Goal: Task Accomplishment & Management: Manage account settings

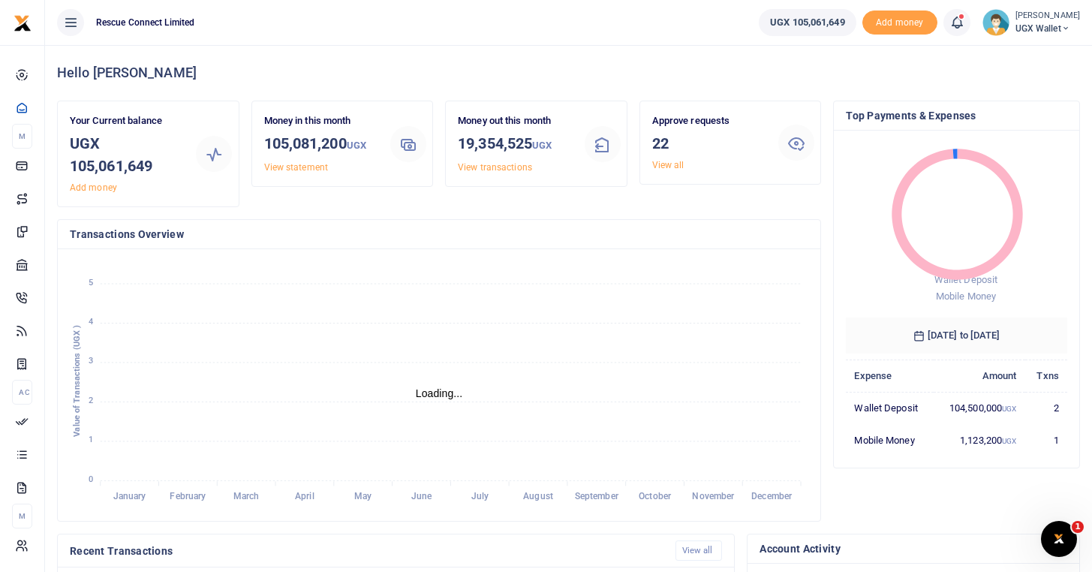
scroll to position [1, 1]
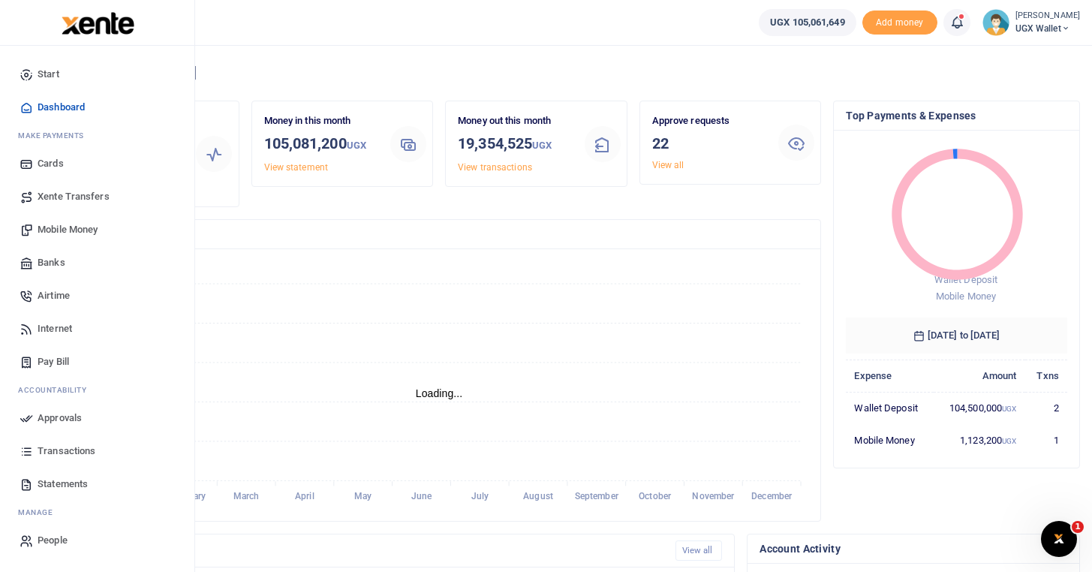
click at [65, 419] on span "Approvals" at bounding box center [60, 418] width 44 height 15
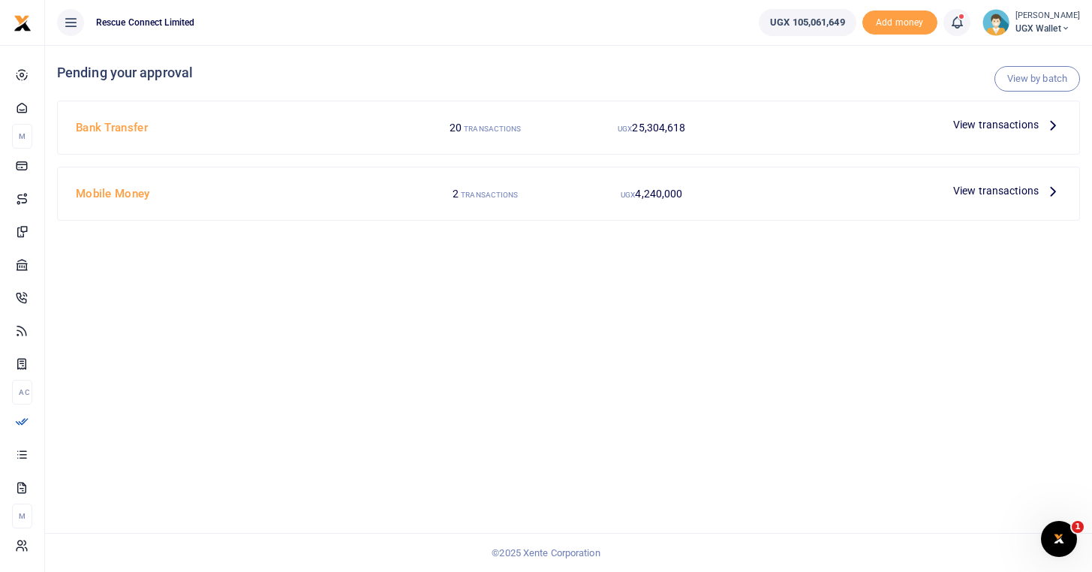
click at [976, 200] on div "View transactions" at bounding box center [1008, 190] width 120 height 23
click at [976, 194] on span "View transactions" at bounding box center [997, 190] width 86 height 17
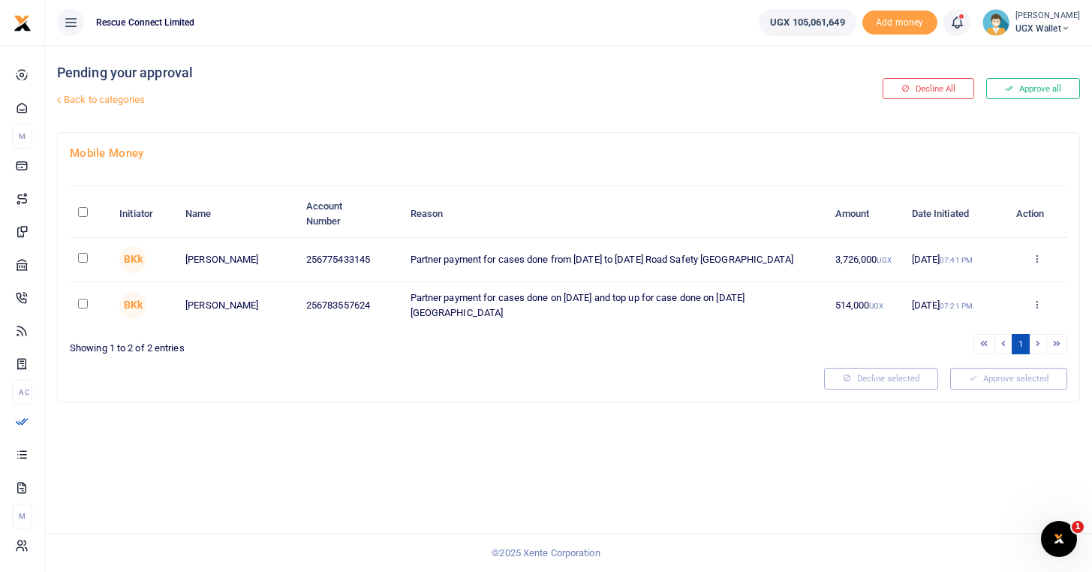
click at [80, 212] on input "\a \a : activate to sort column descending" at bounding box center [83, 212] width 10 height 10
checkbox input "true"
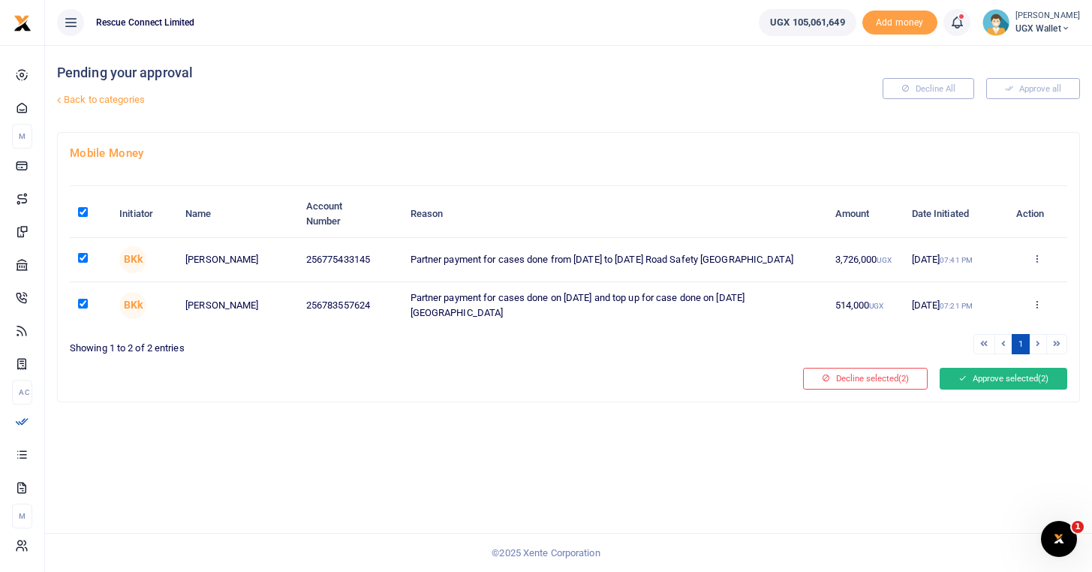
click at [978, 385] on button "Approve selected (2)" at bounding box center [1004, 378] width 128 height 21
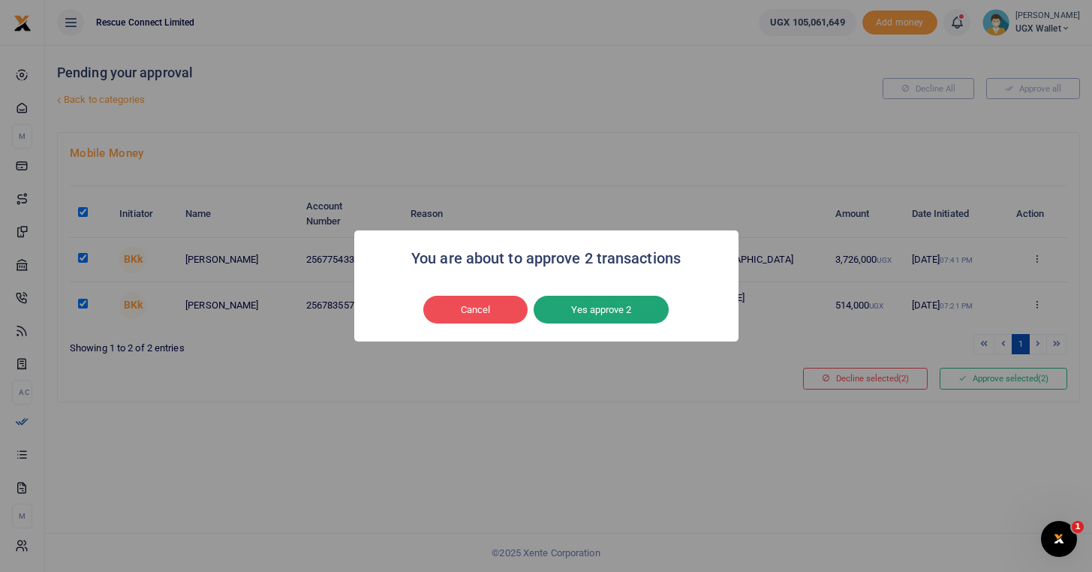
click at [660, 304] on button "Yes approve 2" at bounding box center [601, 310] width 135 height 29
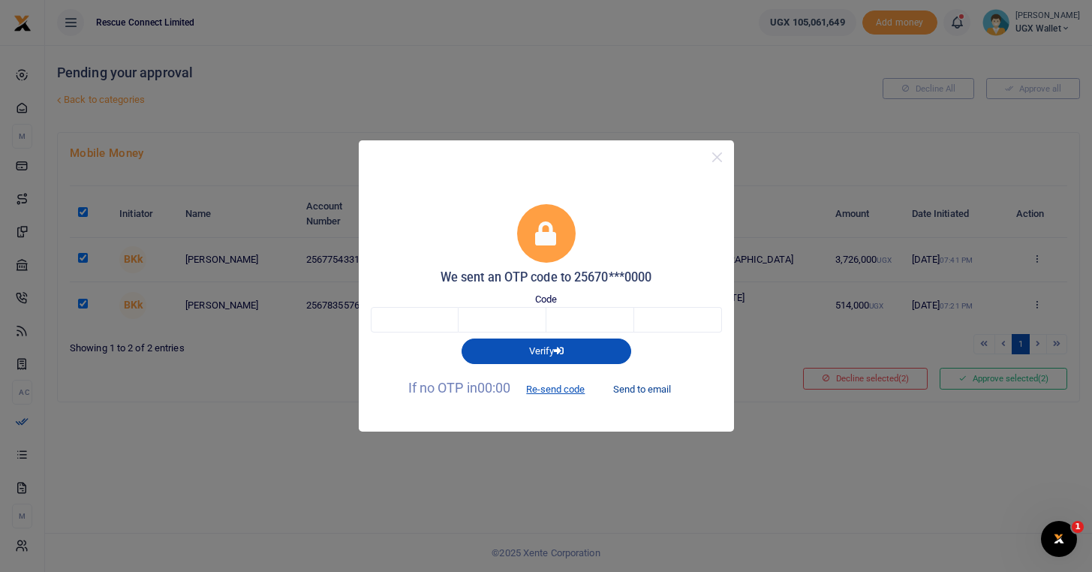
click at [646, 398] on button "Send to email" at bounding box center [642, 389] width 83 height 26
click at [420, 319] on input "text" at bounding box center [415, 320] width 88 height 26
type input "4"
type input "6"
type input "4"
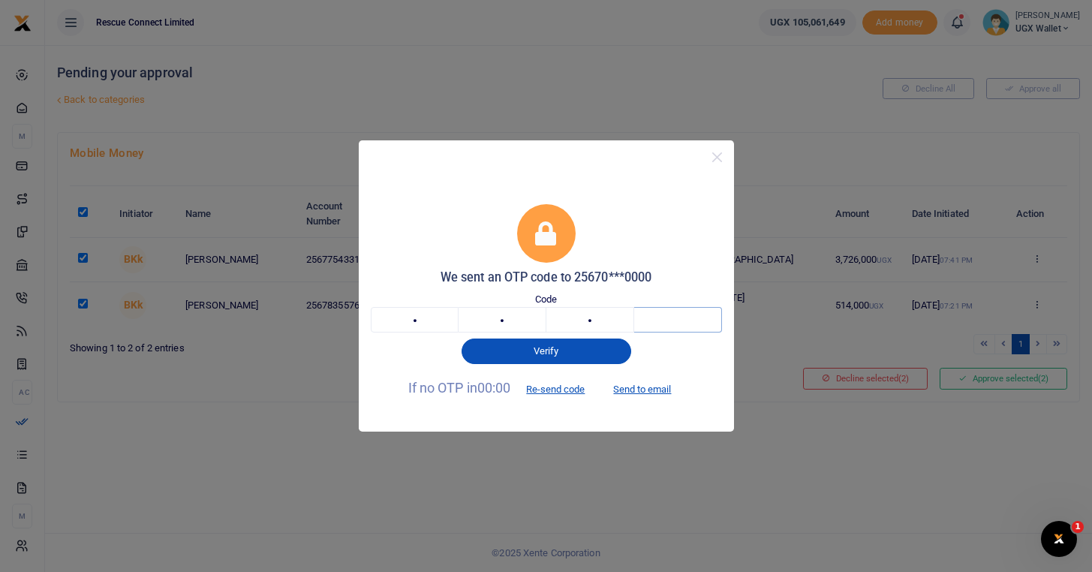
type input "5"
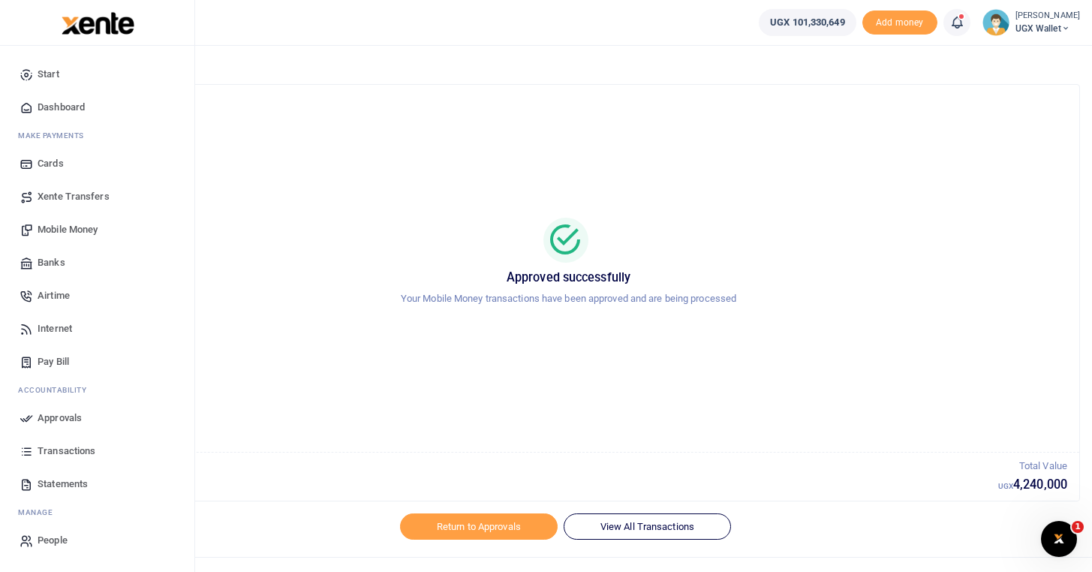
click at [46, 418] on span "Approvals" at bounding box center [60, 418] width 44 height 15
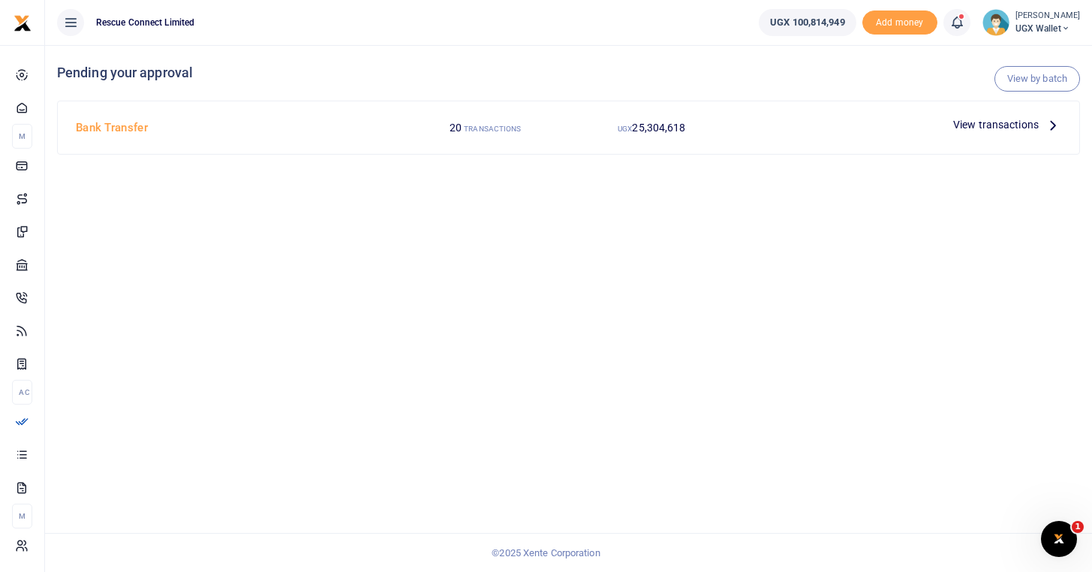
click at [1056, 122] on icon at bounding box center [1053, 124] width 17 height 17
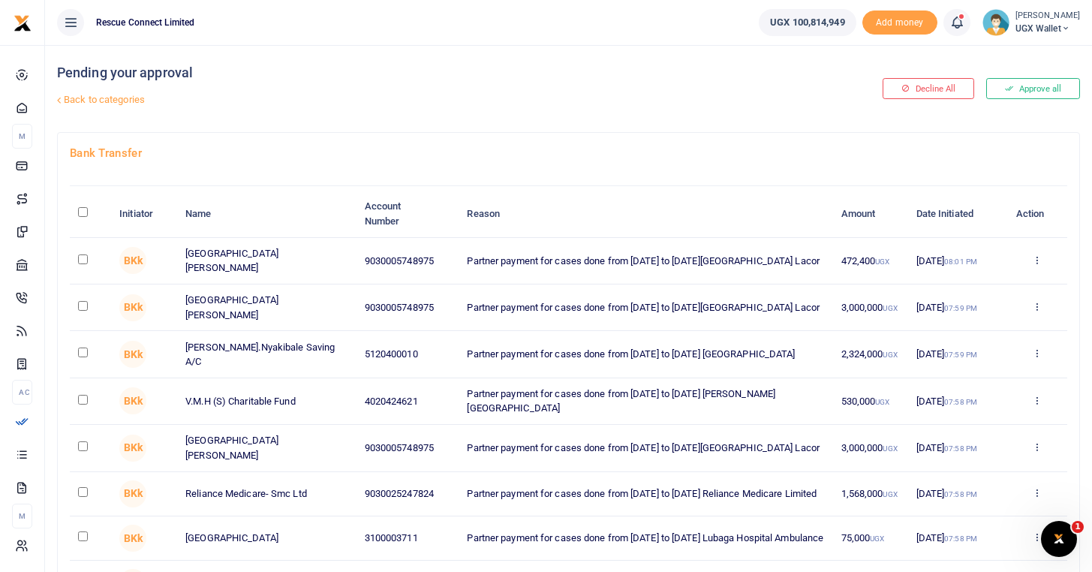
click at [83, 215] on input "\a \a : activate to sort column descending" at bounding box center [83, 212] width 10 height 10
checkbox input "true"
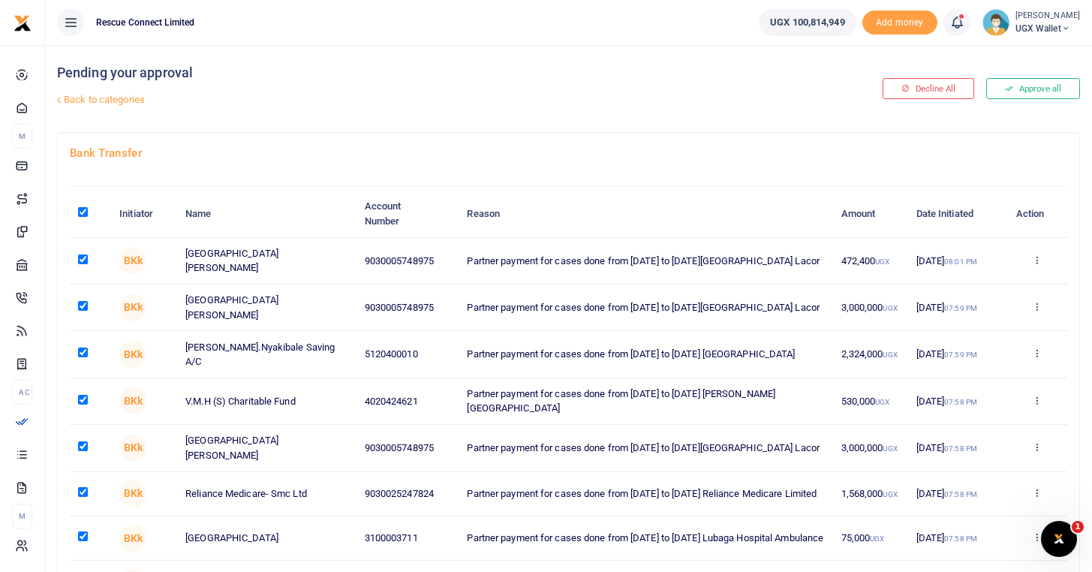
checkbox input "true"
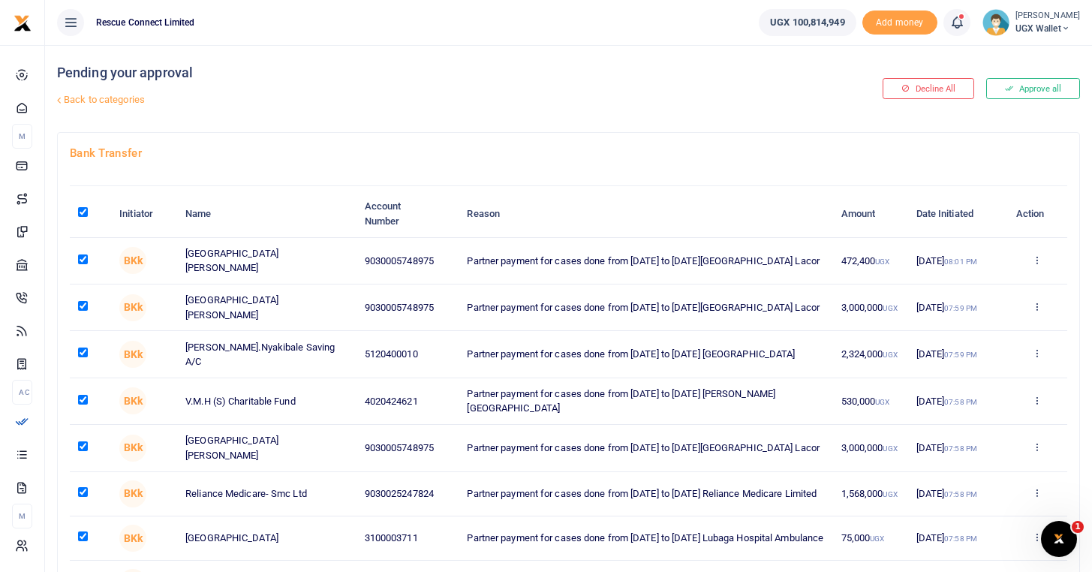
checkbox input "true"
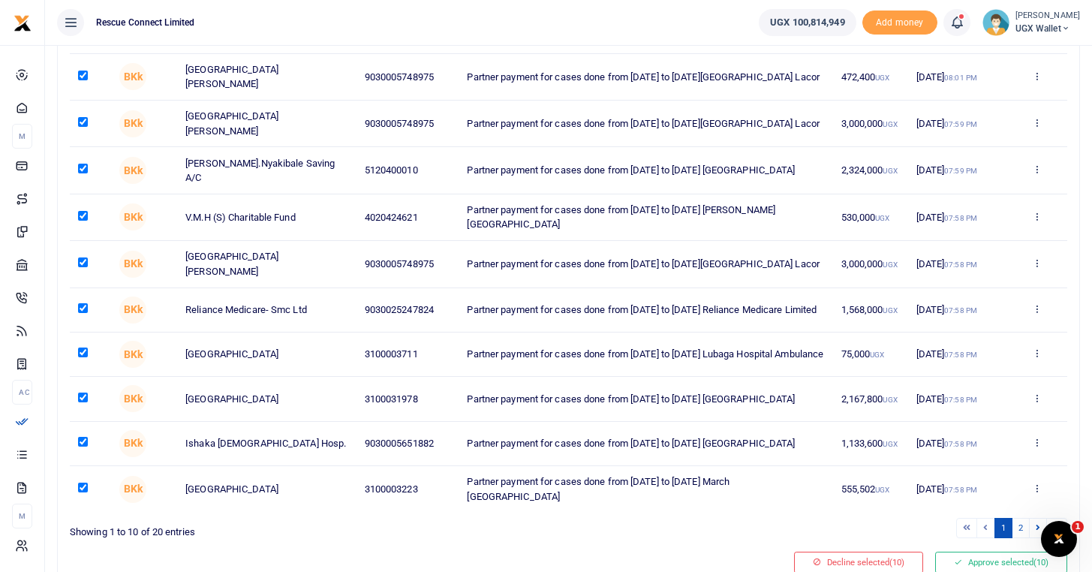
scroll to position [258, 0]
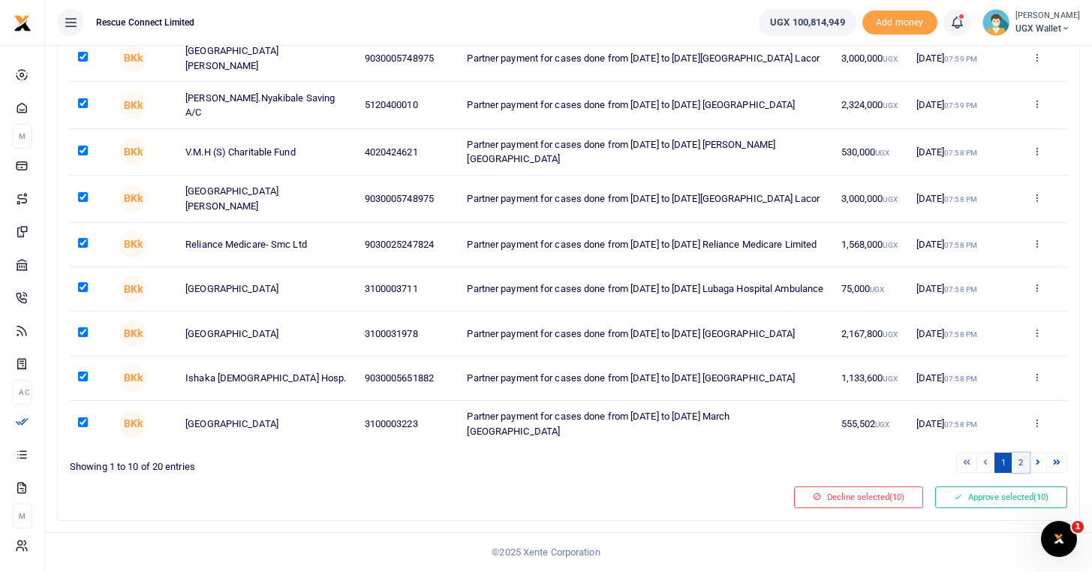
click at [1023, 466] on link "2" at bounding box center [1021, 463] width 18 height 20
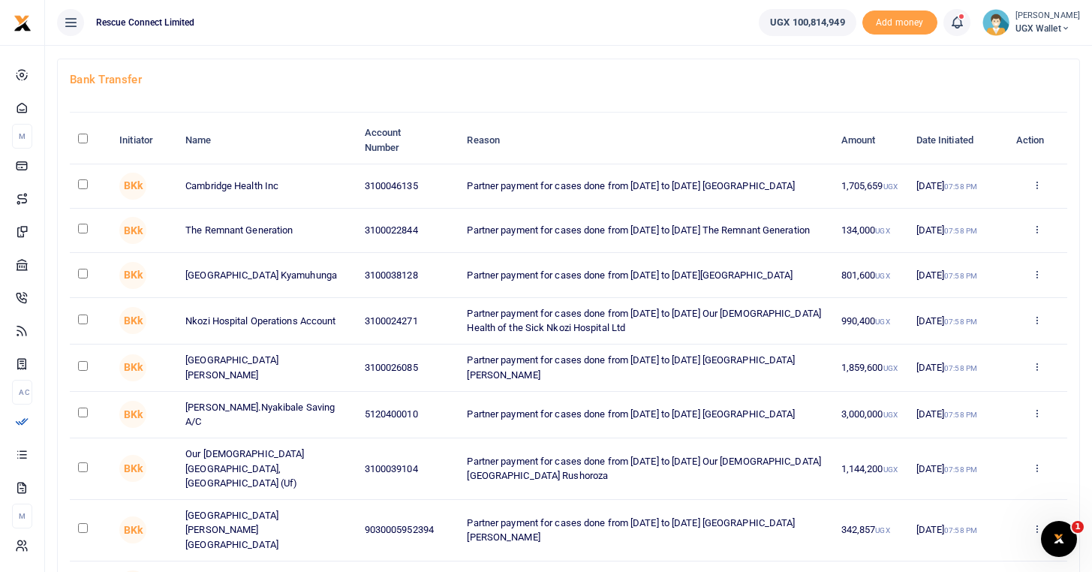
scroll to position [65, 0]
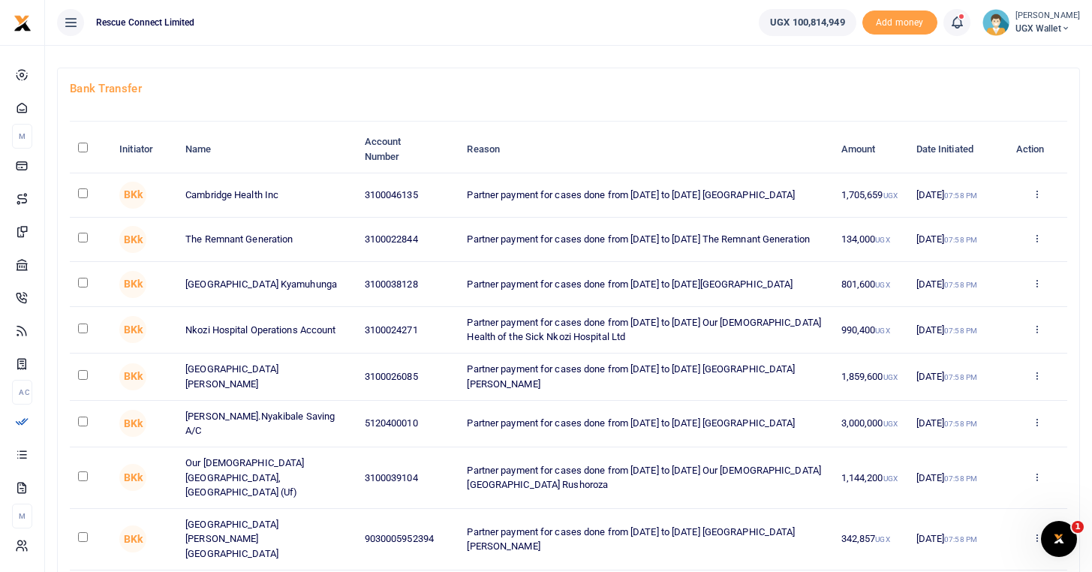
click at [88, 146] on th "\a \a : activate to sort column descending" at bounding box center [90, 149] width 41 height 47
click at [83, 146] on input "\a \a : activate to sort column descending" at bounding box center [83, 148] width 10 height 10
checkbox input "true"
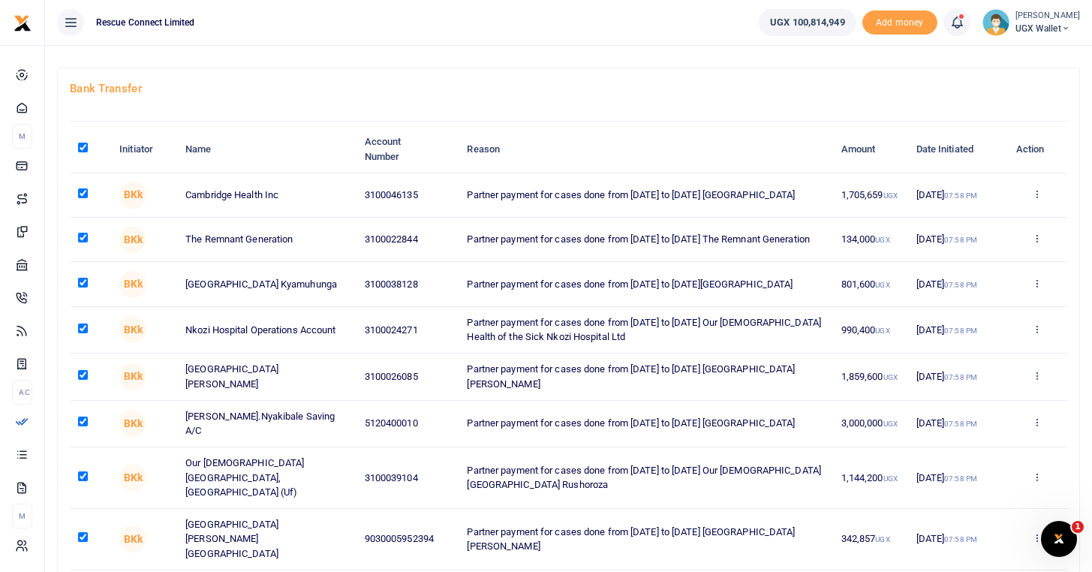
checkbox input "true"
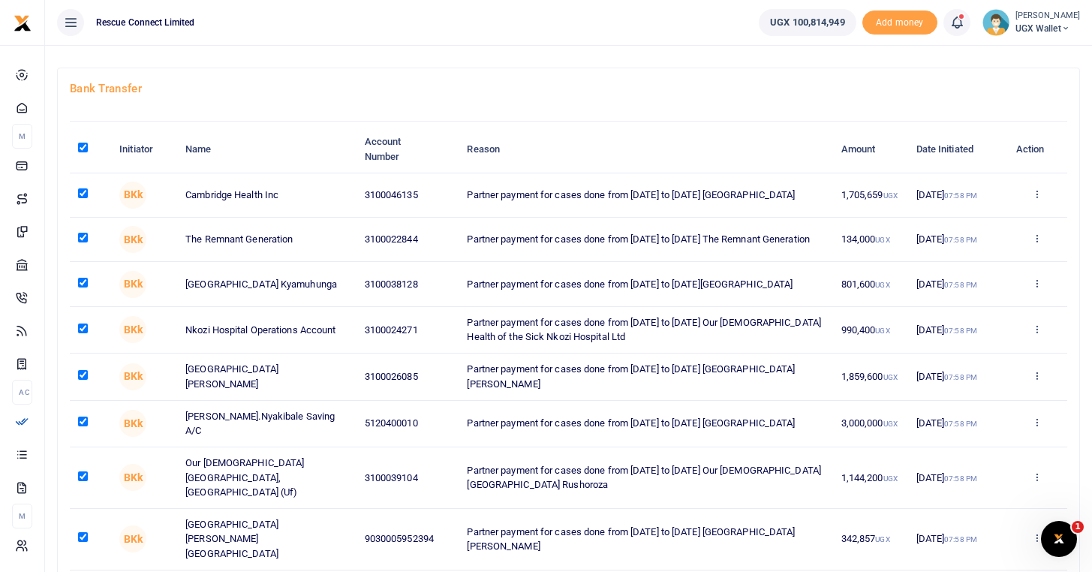
checkbox input "true"
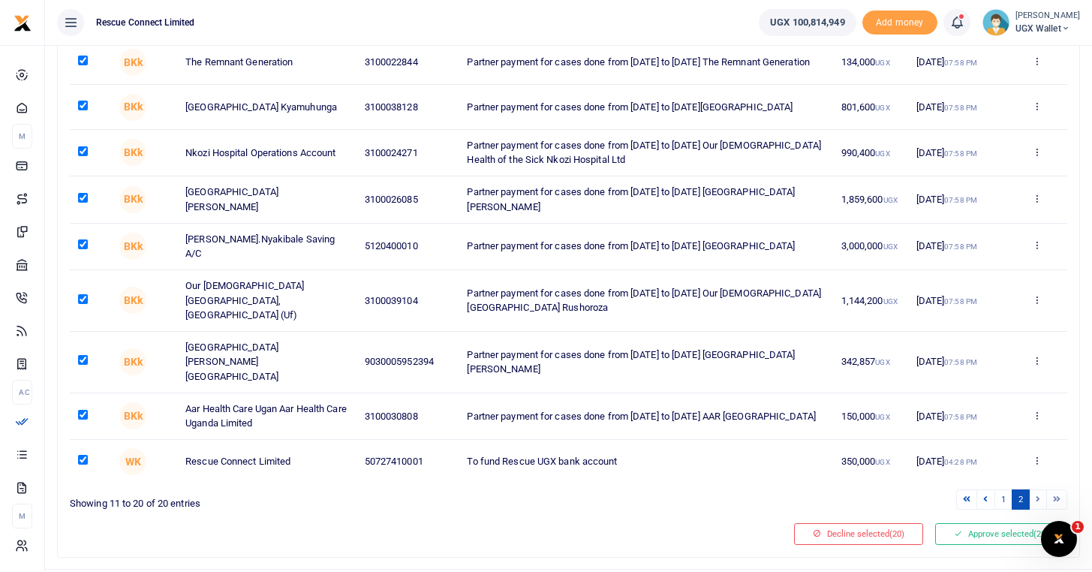
scroll to position [258, 0]
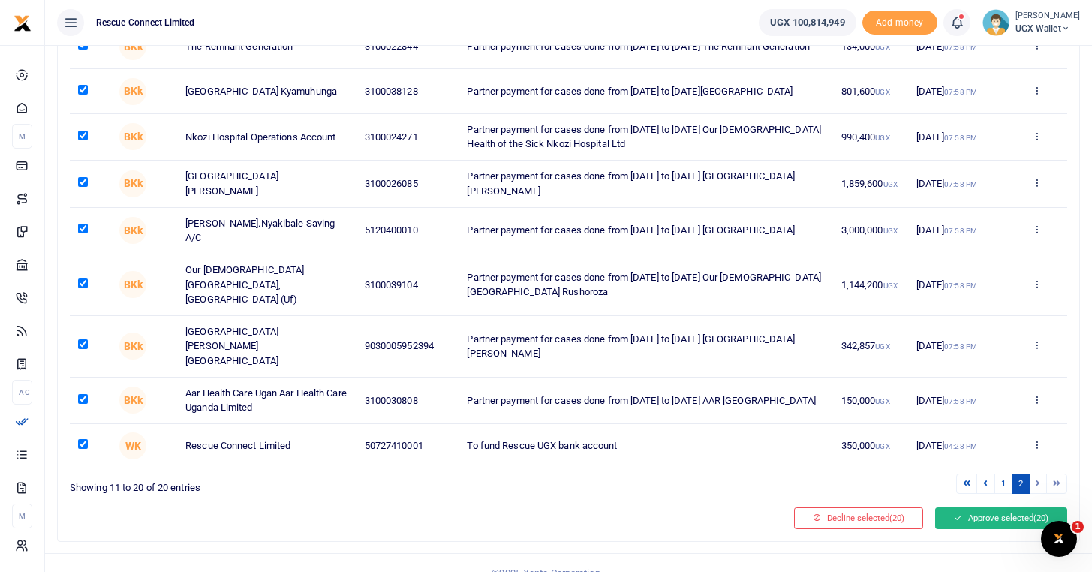
click at [987, 508] on button "Approve selected (20)" at bounding box center [1001, 518] width 132 height 21
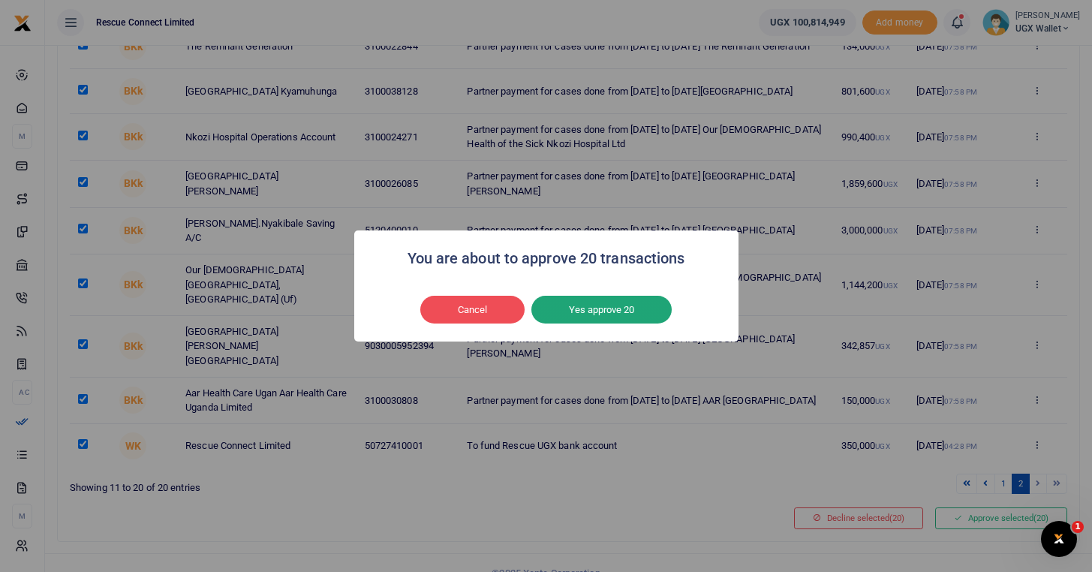
click at [620, 310] on button "Yes approve 20" at bounding box center [602, 310] width 140 height 29
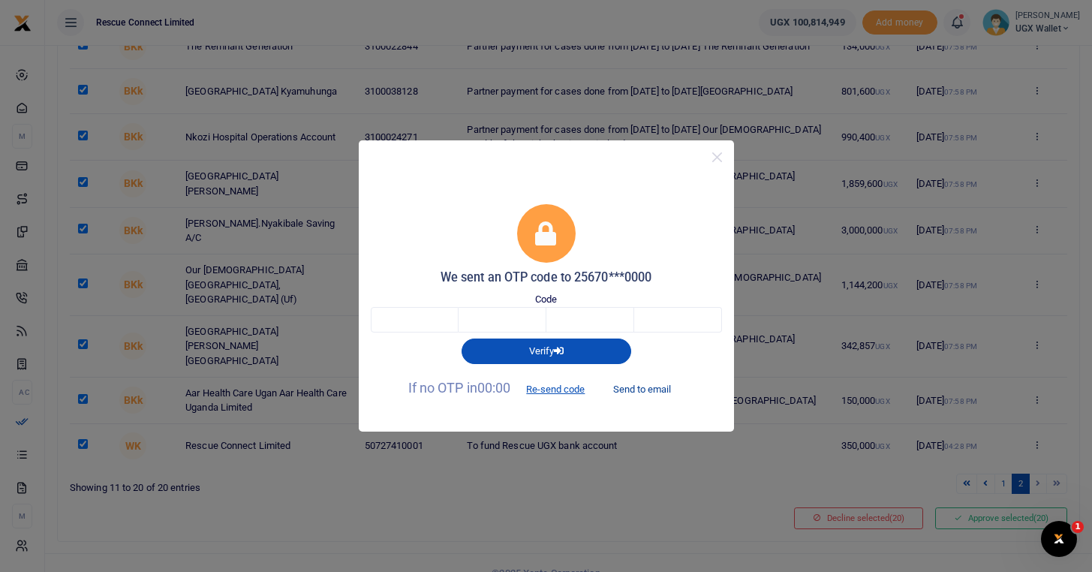
click at [648, 390] on button "Send to email" at bounding box center [642, 389] width 83 height 26
click at [420, 317] on input "text" at bounding box center [415, 320] width 88 height 26
type input "7"
type input "1"
type input "0"
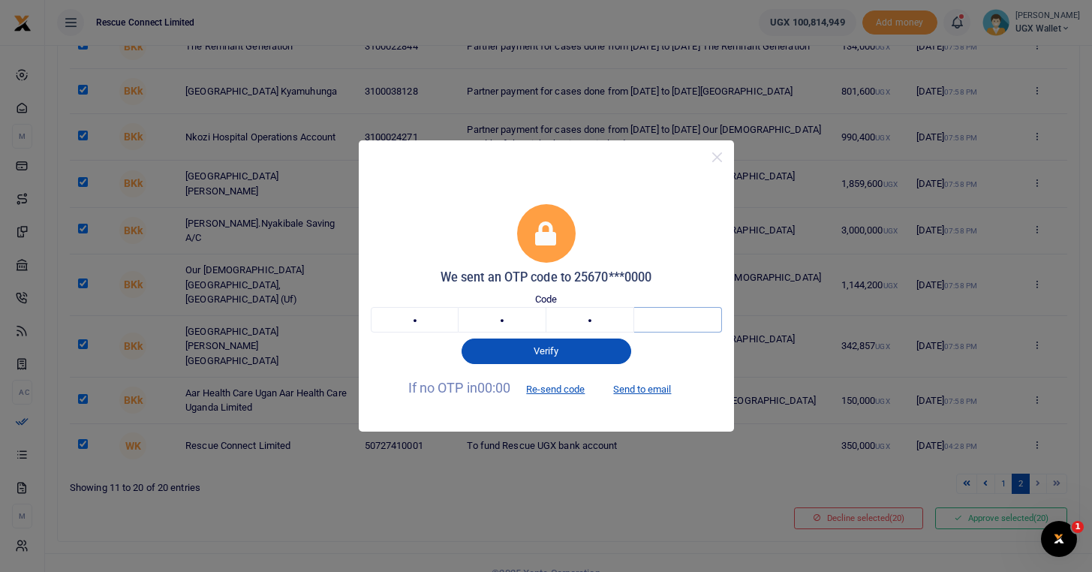
type input "8"
